Goal: Transaction & Acquisition: Purchase product/service

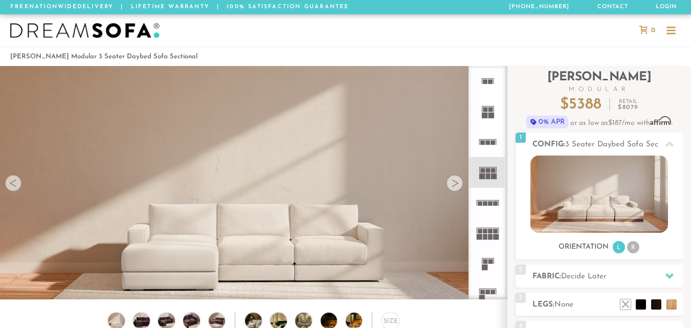
click at [456, 185] on div at bounding box center [454, 183] width 16 height 16
click at [453, 184] on div at bounding box center [454, 183] width 16 height 16
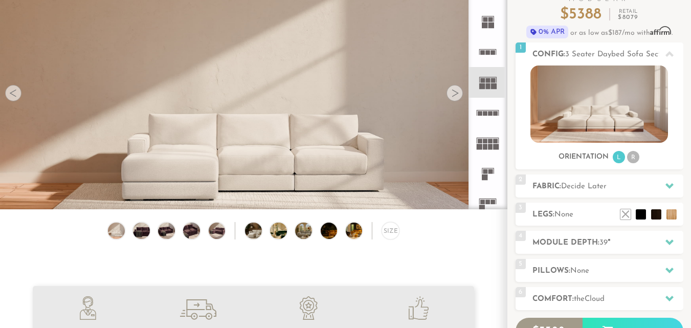
scroll to position [102, 0]
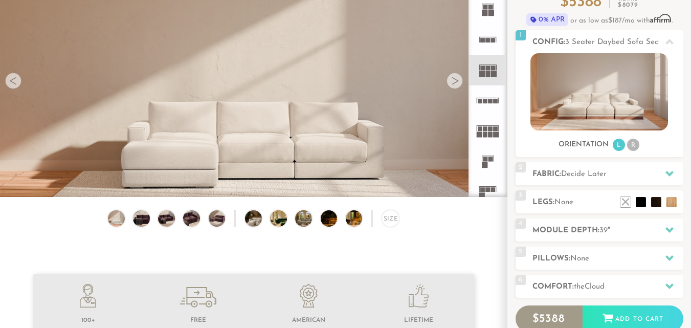
click at [450, 79] on div at bounding box center [454, 81] width 16 height 16
click at [632, 147] on li "R" at bounding box center [633, 145] width 12 height 12
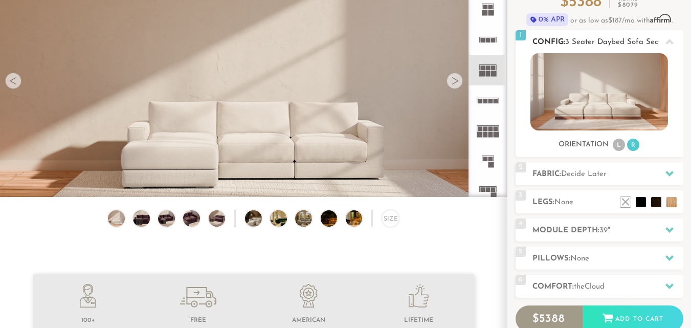
click at [622, 144] on li "L" at bounding box center [618, 145] width 12 height 12
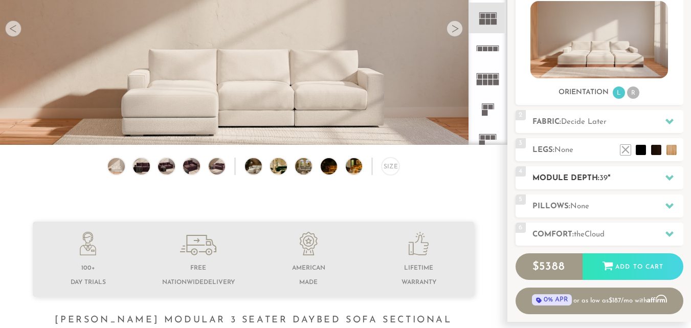
scroll to position [152, 0]
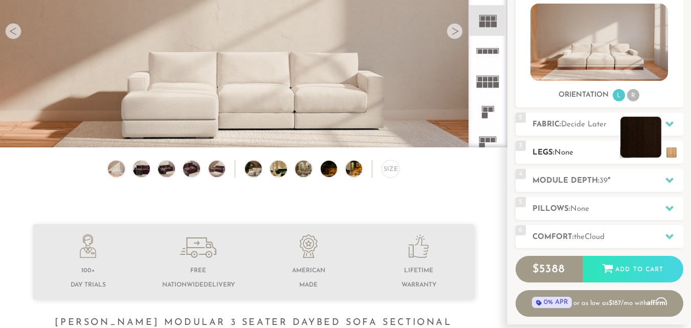
click at [656, 152] on li at bounding box center [640, 137] width 41 height 41
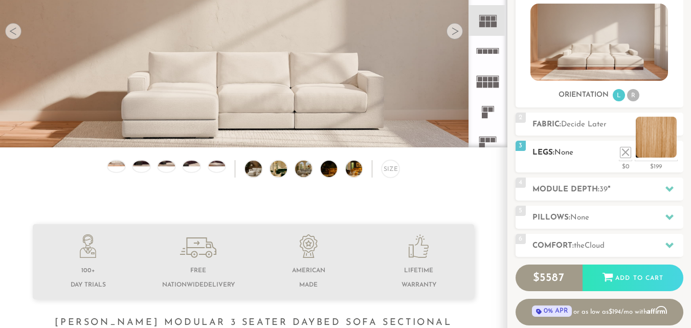
click at [663, 139] on li at bounding box center [655, 137] width 41 height 41
click at [669, 127] on icon at bounding box center [669, 124] width 8 height 8
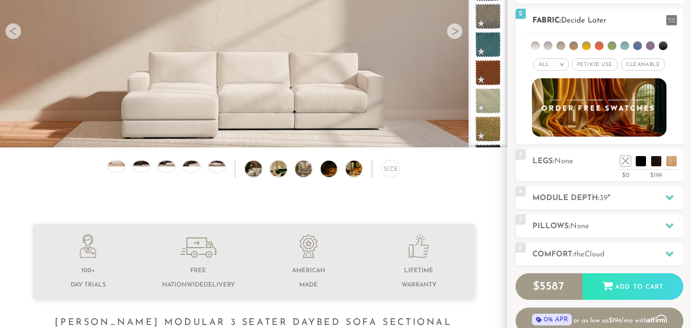
click at [599, 45] on li at bounding box center [599, 45] width 9 height 9
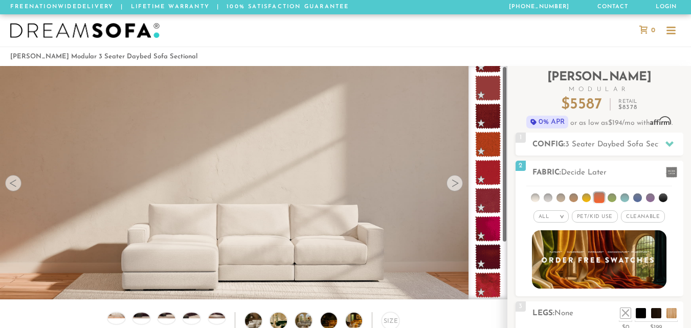
scroll to position [0, 0]
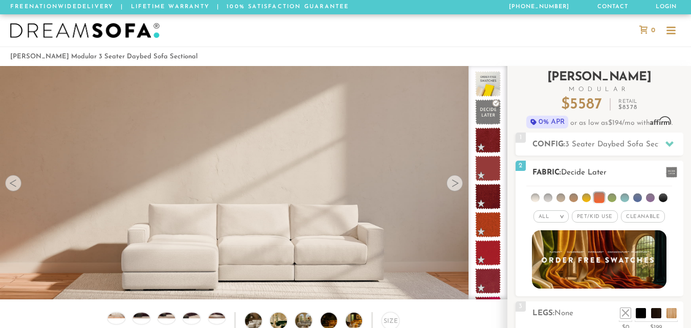
click at [585, 196] on li at bounding box center [586, 197] width 9 height 9
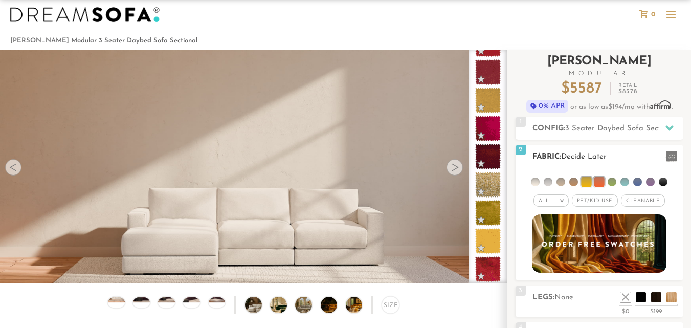
scroll to position [10, 0]
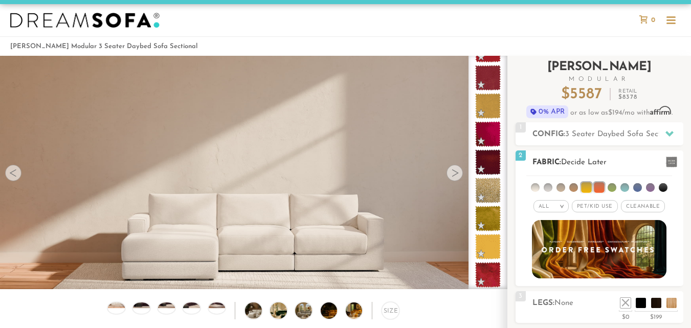
click at [609, 186] on li at bounding box center [611, 187] width 9 height 9
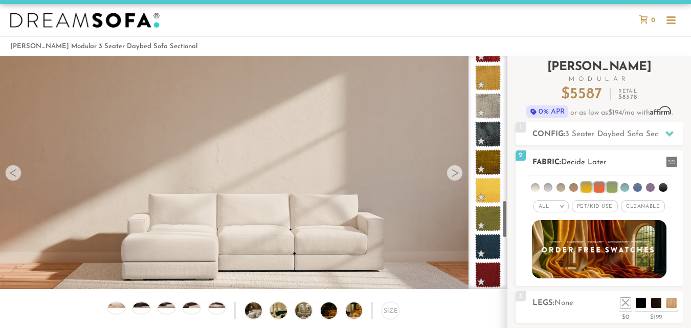
scroll to position [896, 0]
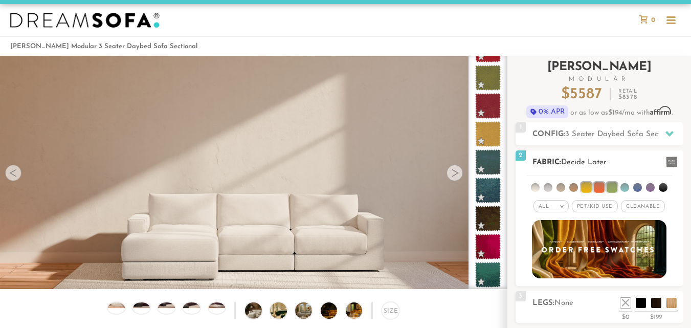
click at [584, 189] on li at bounding box center [586, 187] width 10 height 10
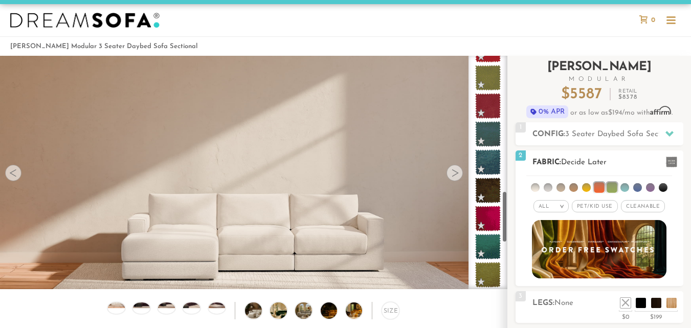
click at [598, 185] on li at bounding box center [599, 187] width 10 height 10
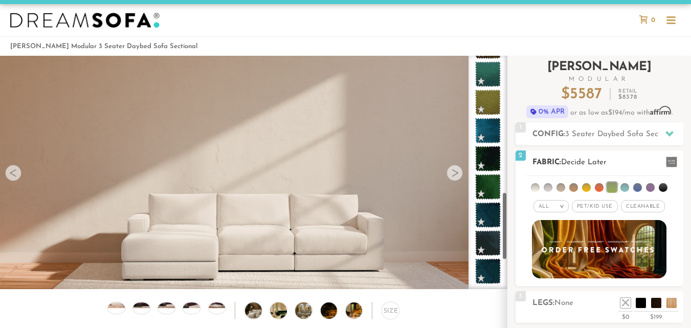
scroll to position [474, 0]
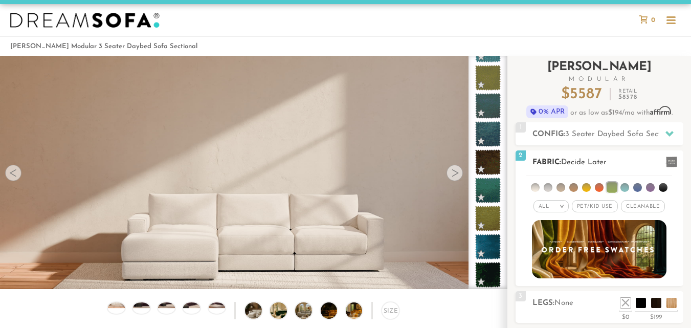
click at [615, 184] on li at bounding box center [611, 187] width 10 height 10
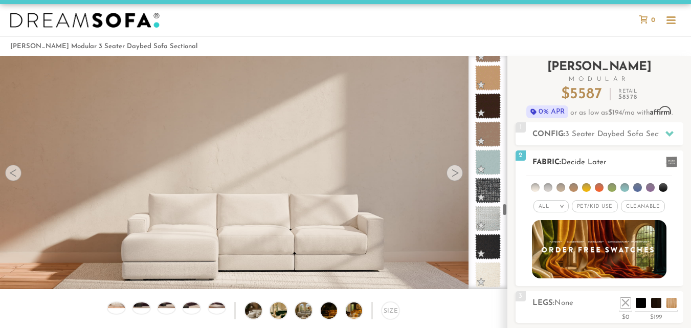
scroll to position [3904, 0]
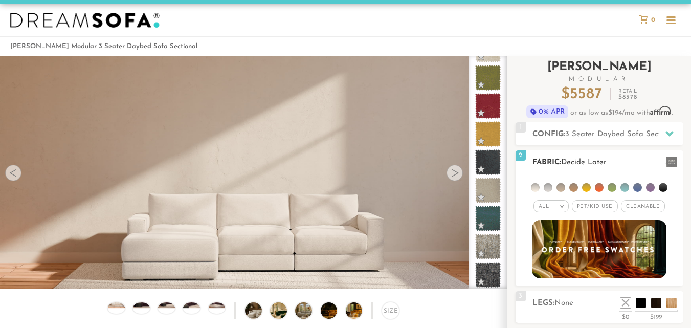
click at [575, 190] on li at bounding box center [573, 187] width 9 height 9
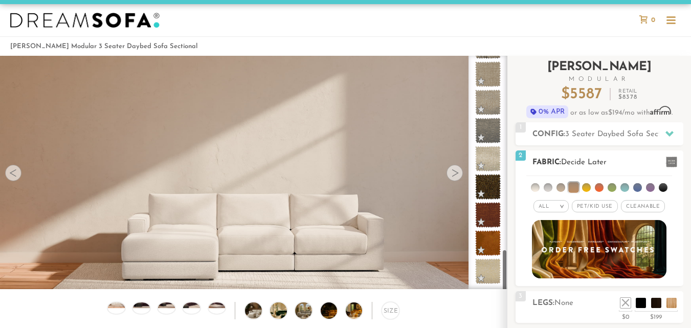
scroll to position [1064, 0]
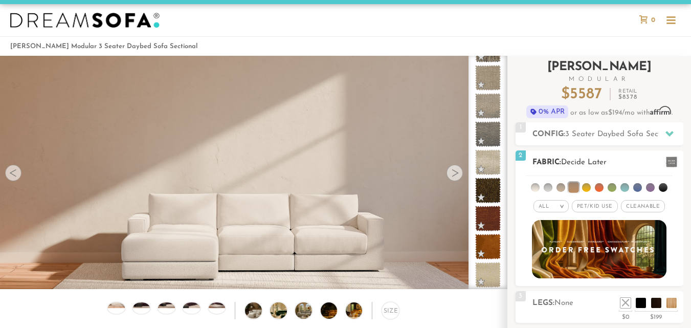
click at [558, 187] on li at bounding box center [560, 187] width 9 height 9
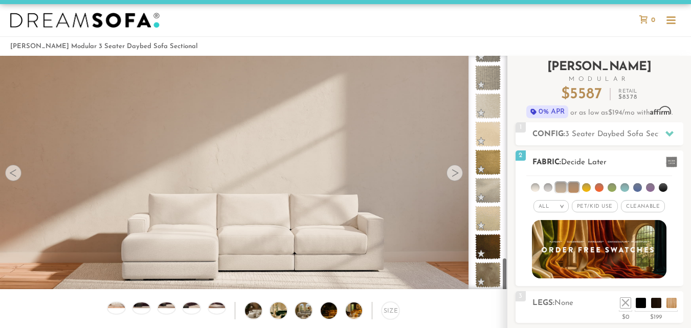
scroll to position [1374, 0]
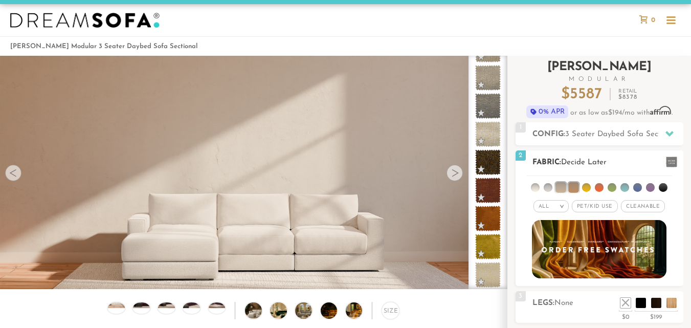
click at [547, 187] on li at bounding box center [547, 187] width 9 height 9
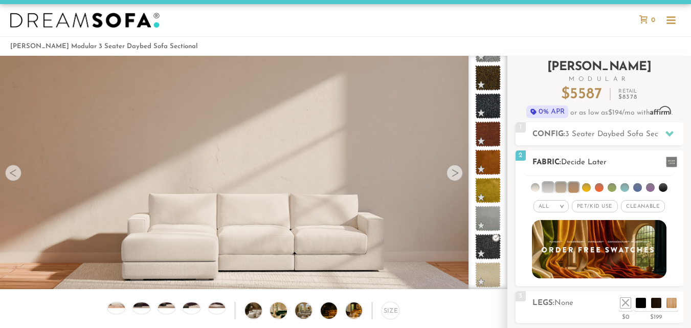
click at [661, 185] on li at bounding box center [662, 187] width 9 height 9
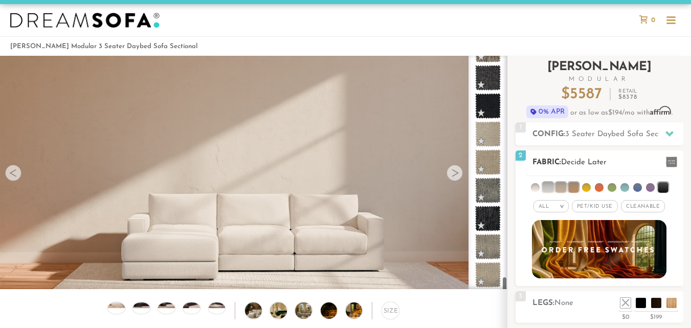
scroll to position [3201, 0]
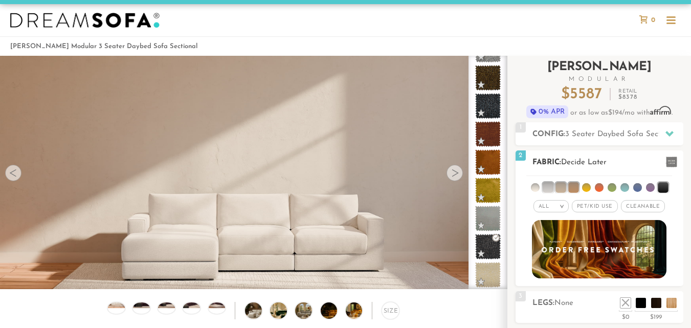
drag, startPoint x: 549, startPoint y: 186, endPoint x: 557, endPoint y: 183, distance: 8.7
click at [552, 185] on li at bounding box center [547, 187] width 10 height 10
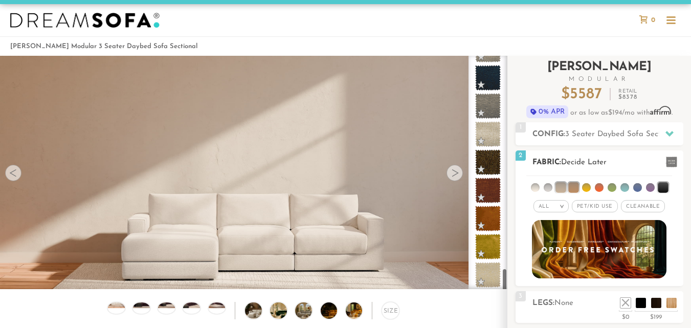
click at [565, 187] on li at bounding box center [560, 187] width 10 height 10
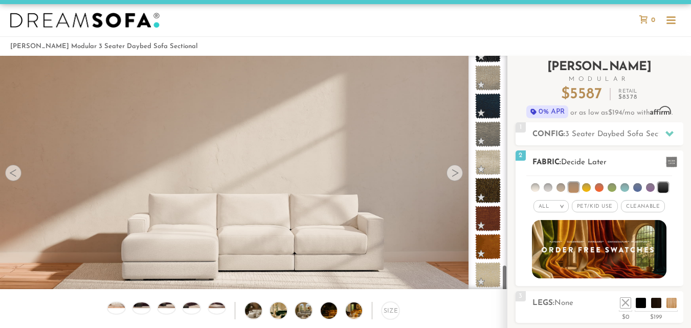
click at [571, 187] on li at bounding box center [573, 187] width 10 height 10
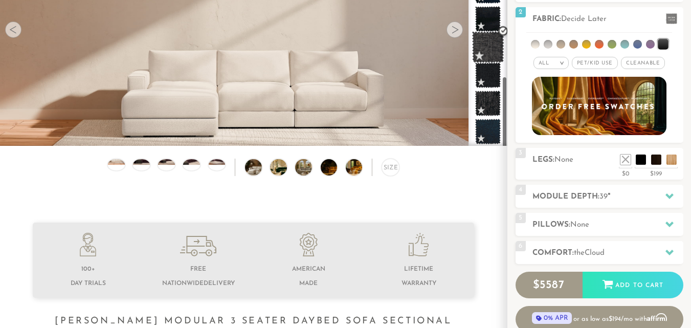
scroll to position [0, 0]
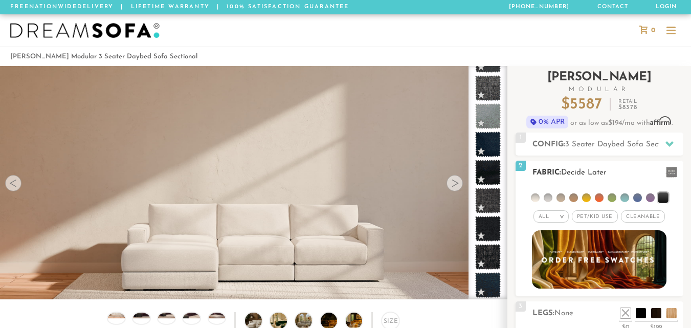
click at [649, 199] on li at bounding box center [650, 197] width 9 height 9
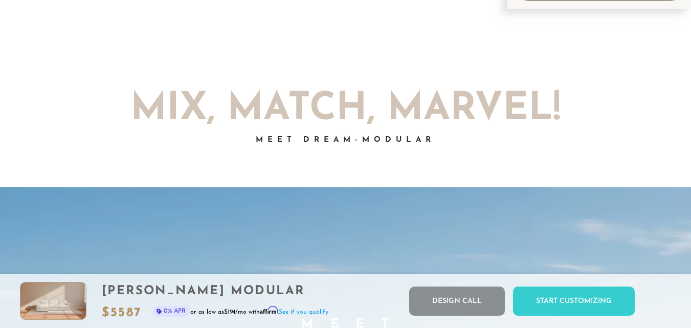
scroll to position [430, 0]
